Goal: Browse casually: Explore the website without a specific task or goal

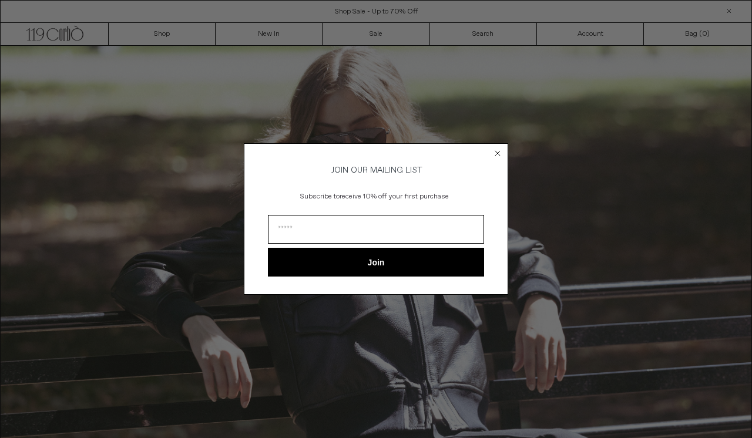
click at [500, 147] on circle "Close dialog" at bounding box center [497, 152] width 11 height 11
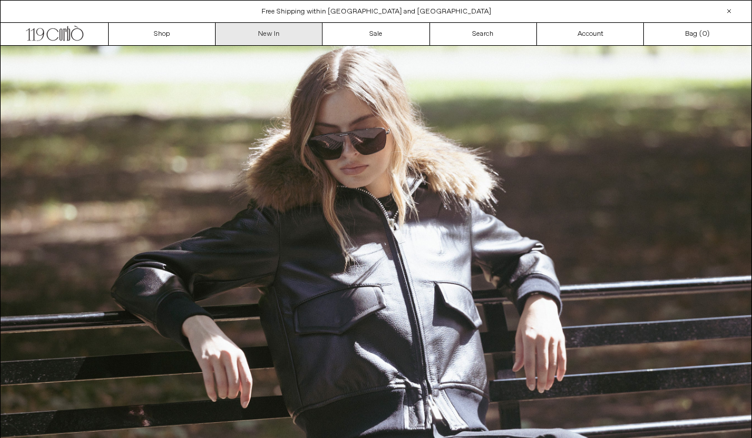
click at [281, 31] on link "New In" at bounding box center [269, 34] width 107 height 22
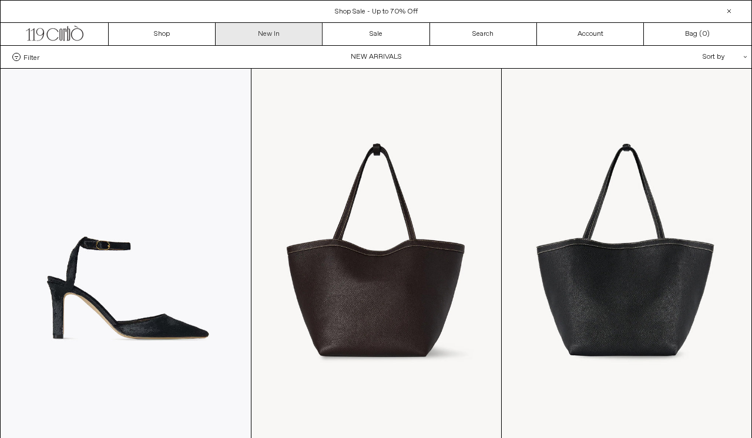
click at [263, 41] on link "New In" at bounding box center [269, 34] width 107 height 22
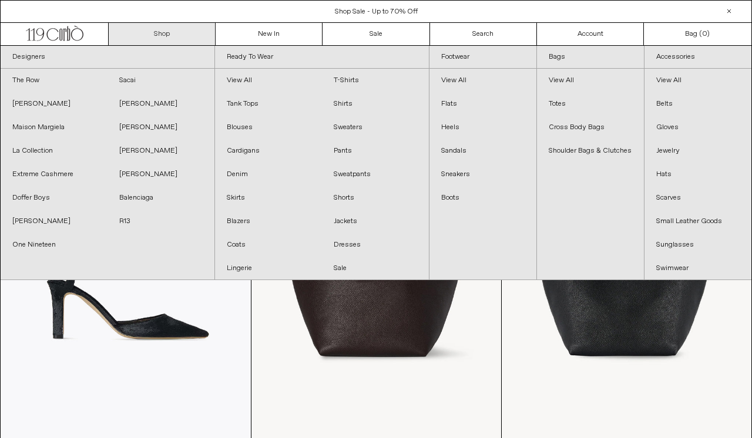
click at [203, 43] on link "Shop" at bounding box center [162, 34] width 107 height 22
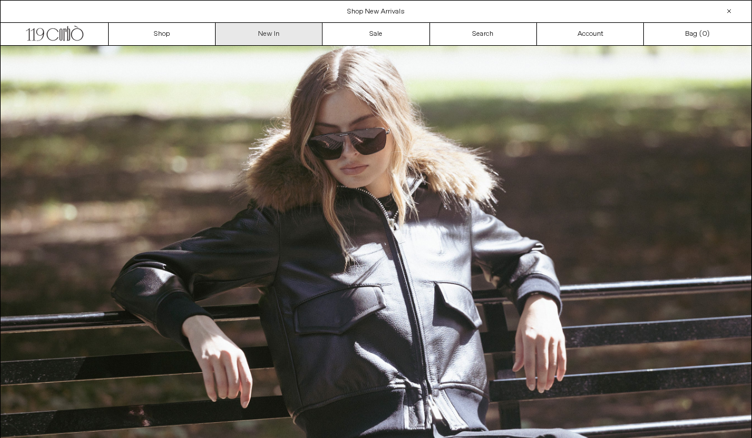
click at [286, 29] on link "New In" at bounding box center [269, 34] width 107 height 22
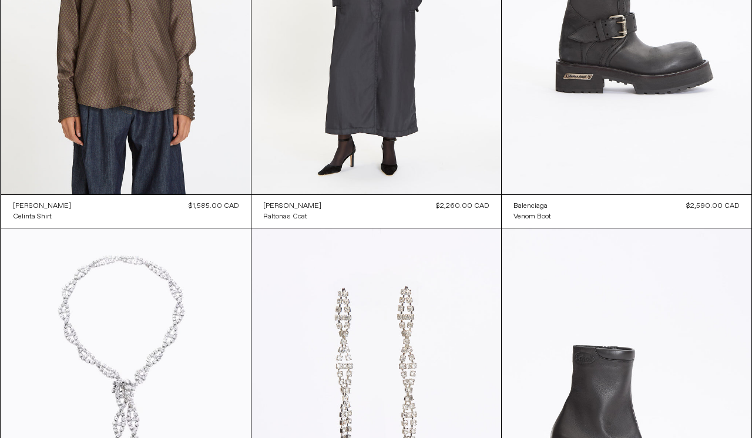
scroll to position [1473, 0]
